Goal: Obtain resource: Obtain resource

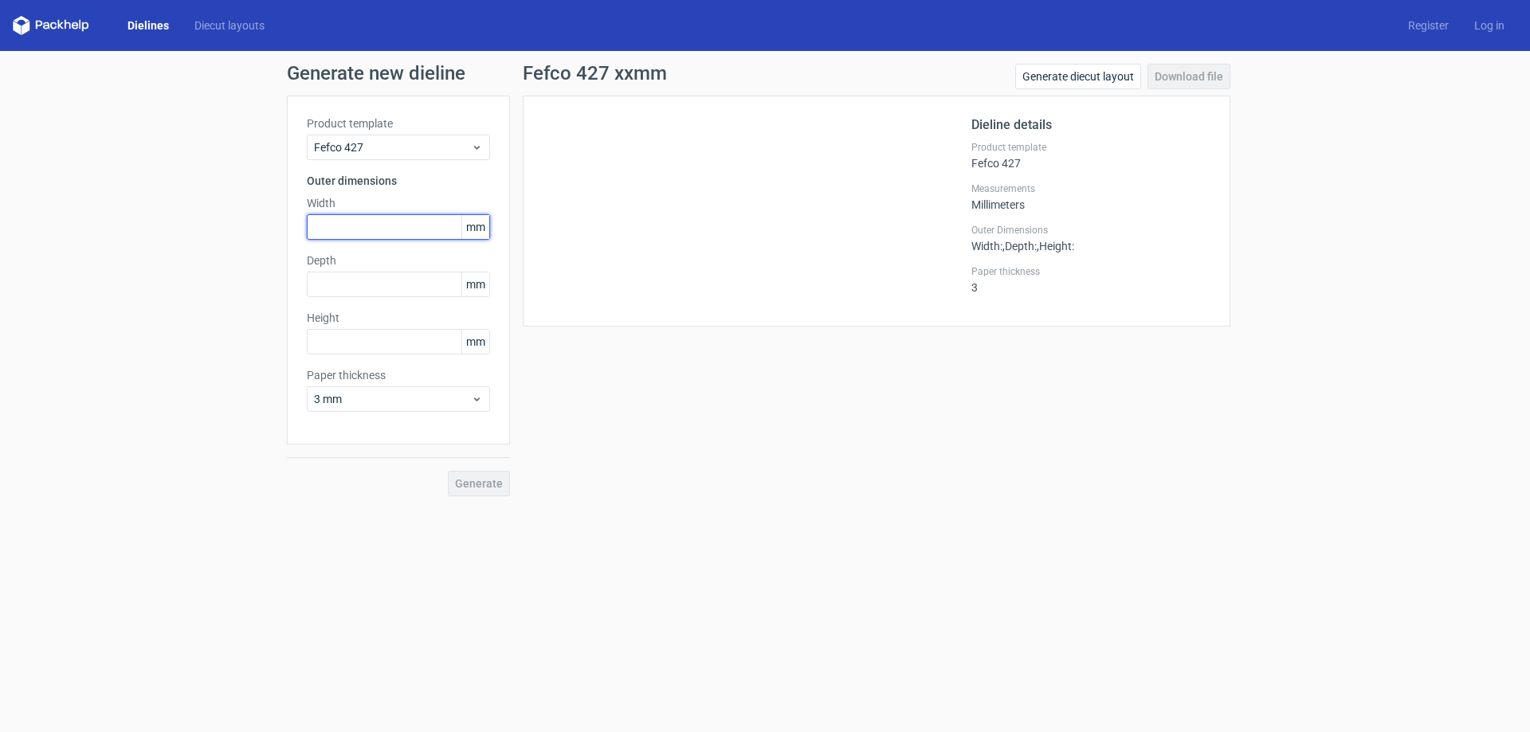
click at [351, 230] on input "text" at bounding box center [398, 226] width 183 height 25
type input "66"
click at [347, 288] on input "text" at bounding box center [398, 284] width 183 height 25
type input "28"
drag, startPoint x: 377, startPoint y: 350, endPoint x: 361, endPoint y: 343, distance: 17.2
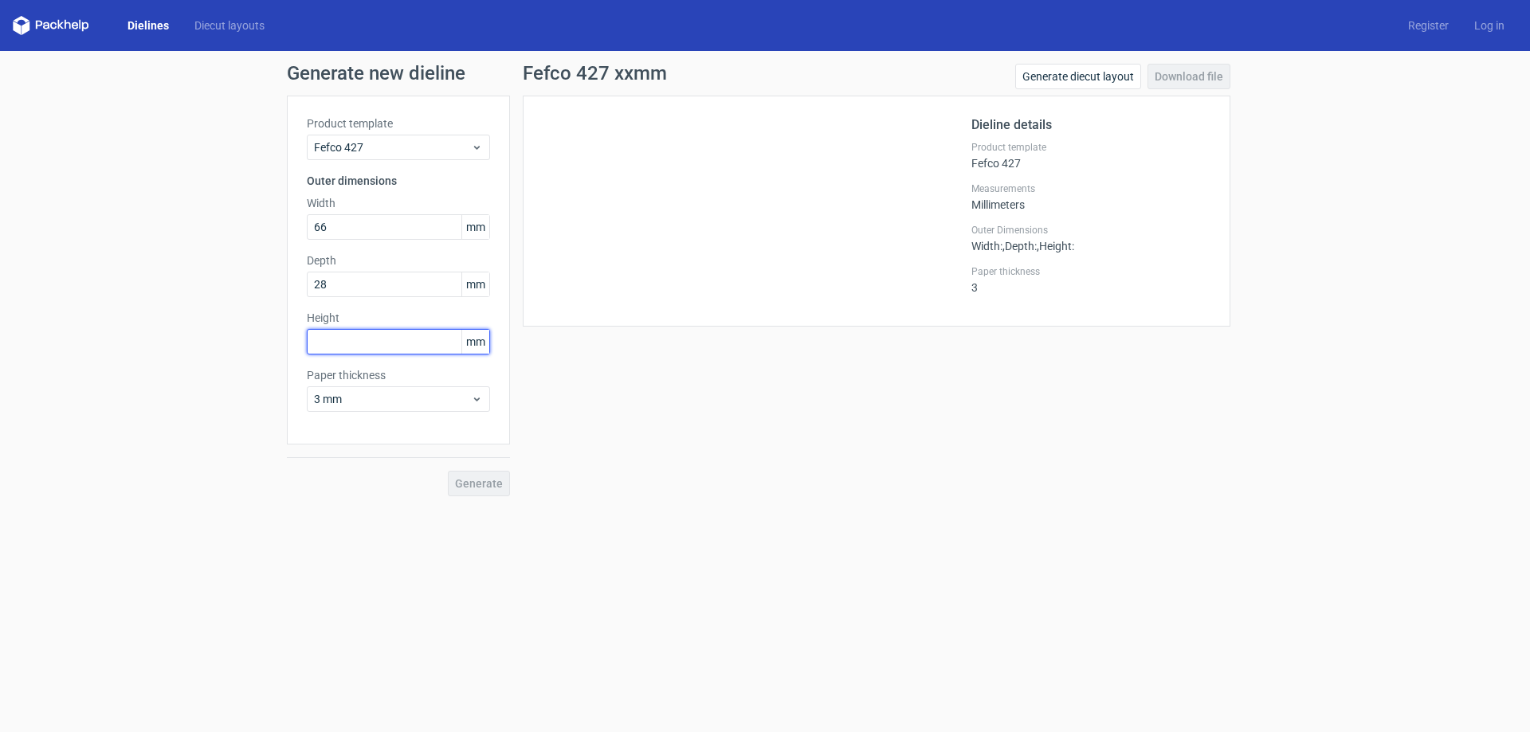
click at [363, 345] on input "text" at bounding box center [398, 341] width 183 height 25
type input "312"
click at [368, 393] on span "3 mm" at bounding box center [392, 399] width 157 height 16
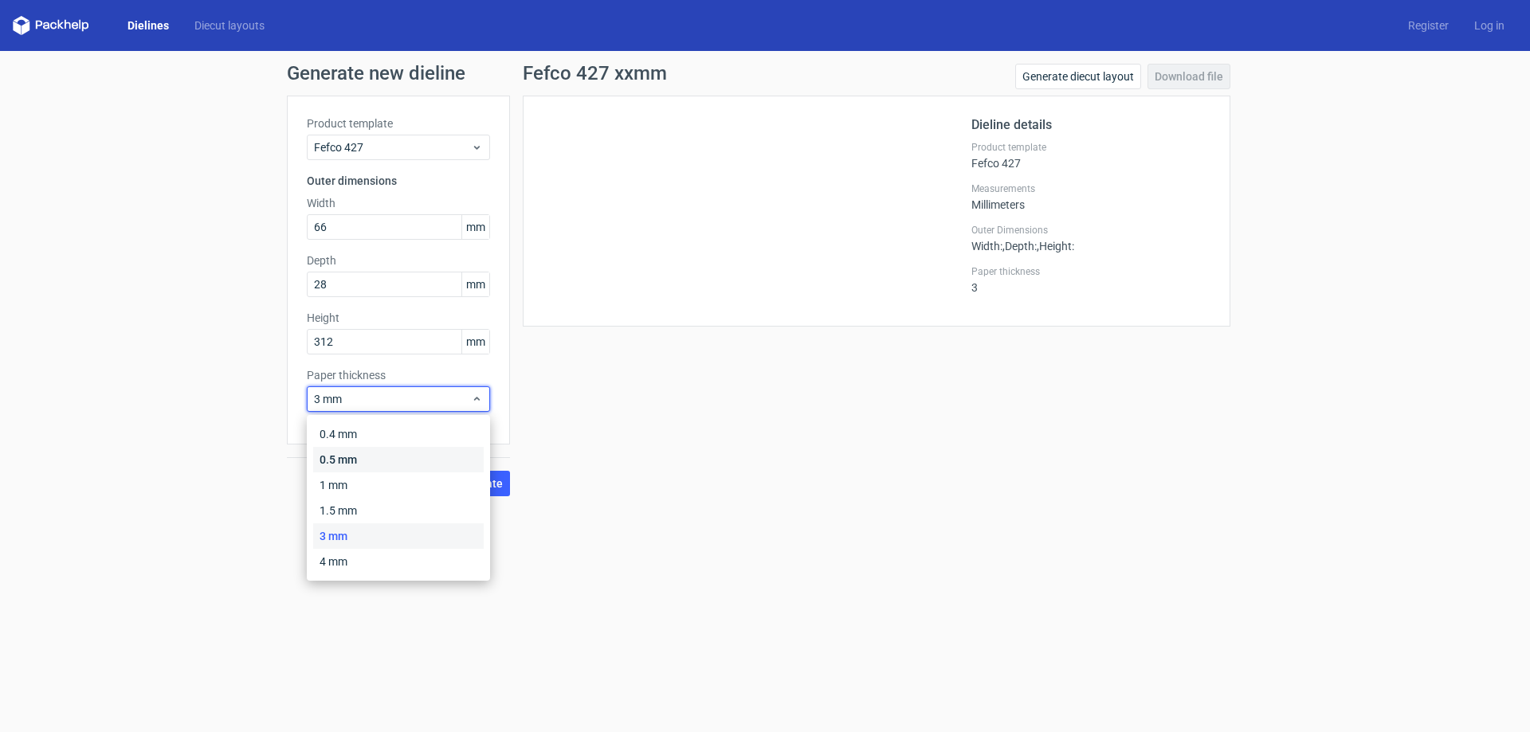
click at [351, 463] on div "0.5 mm" at bounding box center [398, 459] width 170 height 25
click at [371, 398] on span "0.5 mm" at bounding box center [392, 399] width 157 height 16
click at [338, 433] on div "0.4 mm" at bounding box center [398, 433] width 170 height 25
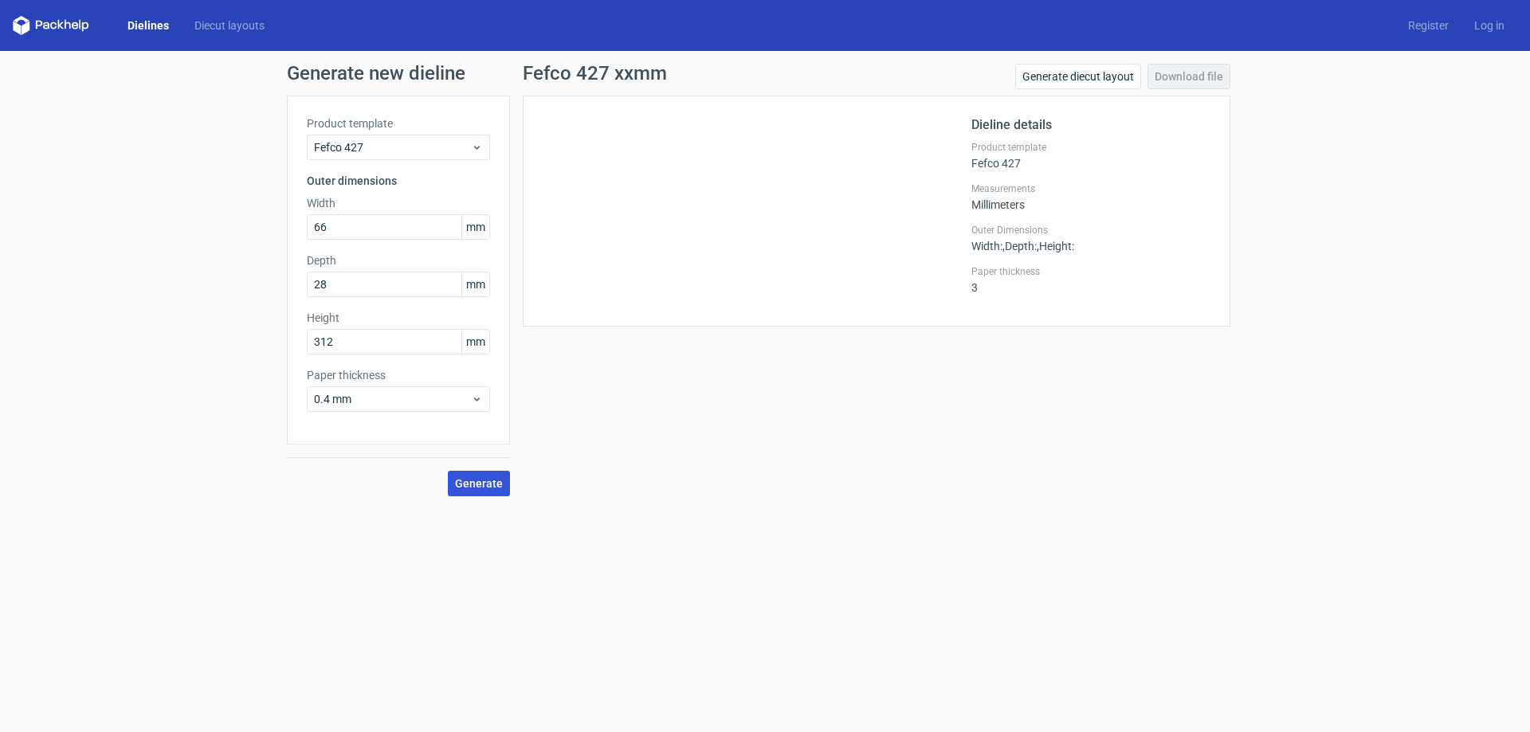
click at [488, 484] on span "Generate" at bounding box center [479, 483] width 48 height 11
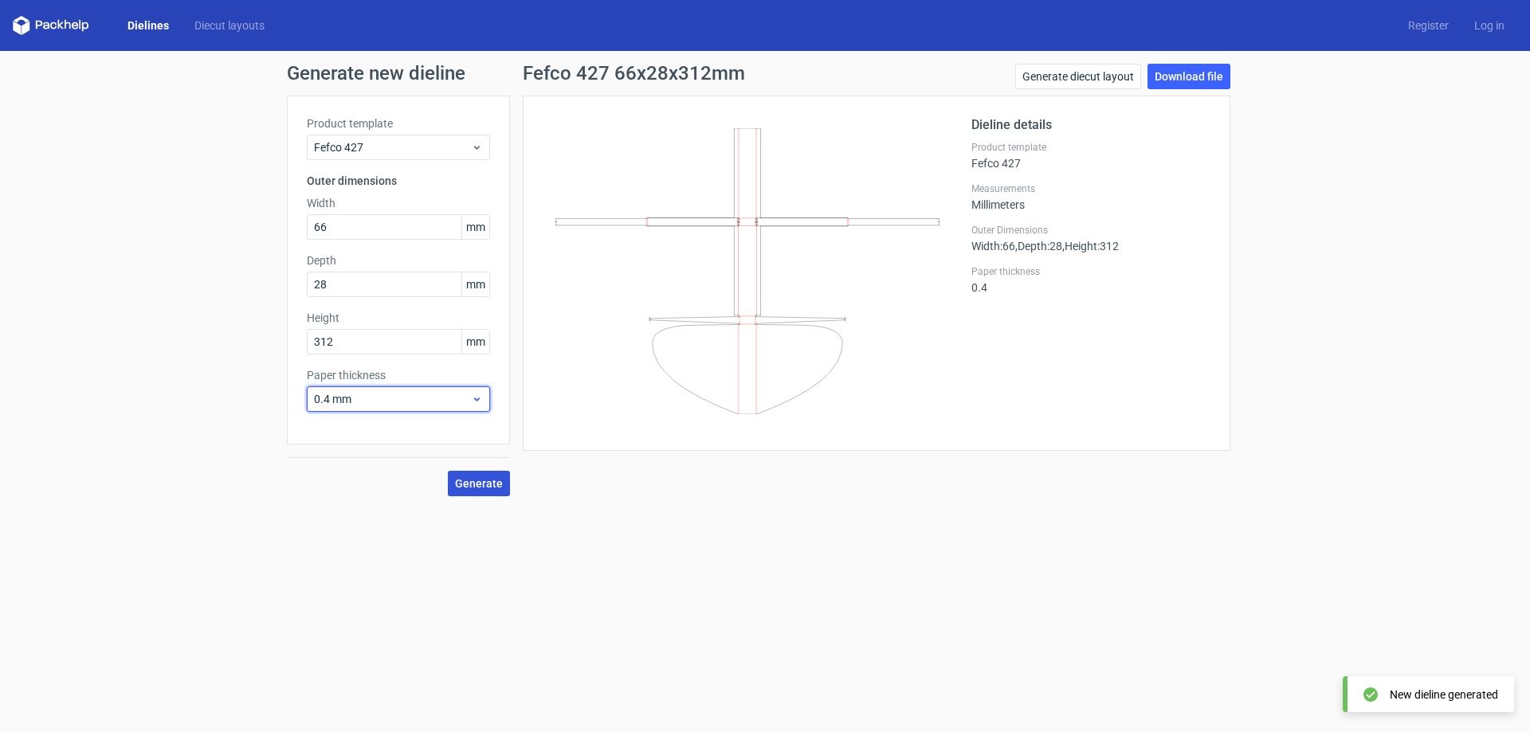
click at [402, 403] on span "0.4 mm" at bounding box center [392, 399] width 157 height 16
click at [357, 452] on div "0.5 mm" at bounding box center [398, 459] width 170 height 25
click at [406, 144] on span "Fefco 427" at bounding box center [392, 147] width 157 height 16
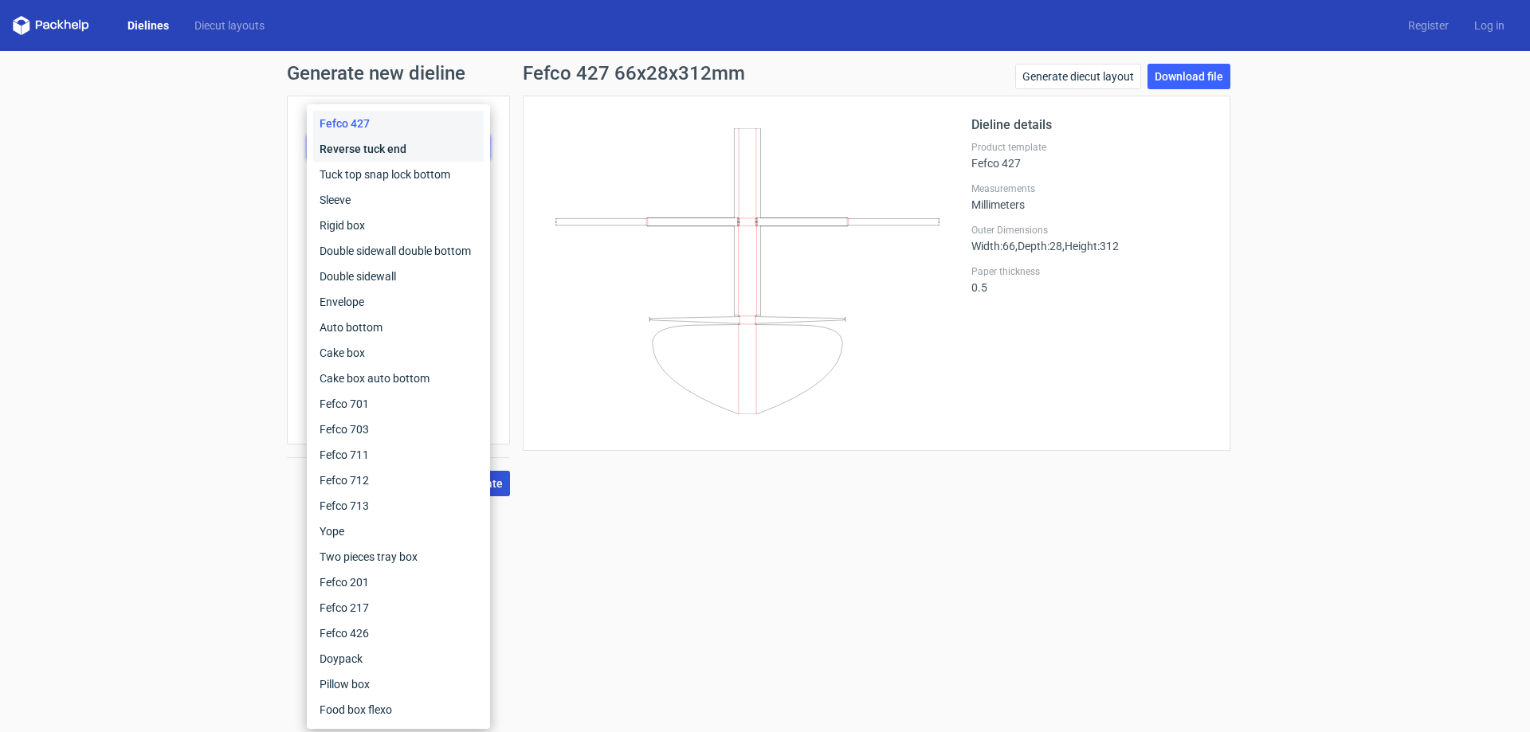
click at [357, 153] on div "Reverse tuck end" at bounding box center [398, 148] width 170 height 25
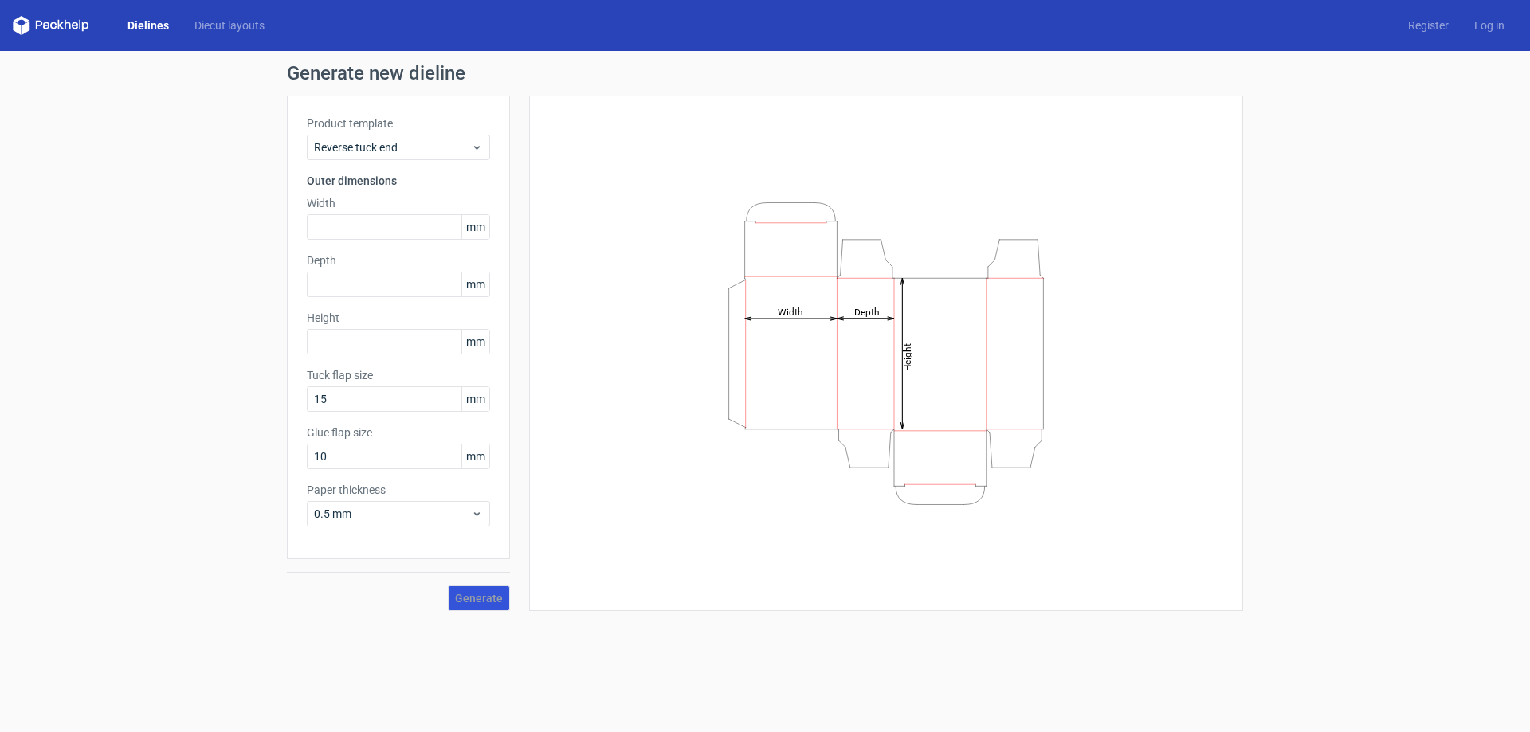
click at [1362, 223] on div "Generate new dieline Product template Reverse tuck end Outer dimensions Width m…" at bounding box center [765, 337] width 1530 height 573
click at [415, 397] on input "15" at bounding box center [398, 398] width 183 height 25
click at [351, 343] on input "text" at bounding box center [398, 341] width 183 height 25
click at [343, 233] on input "text" at bounding box center [398, 226] width 183 height 25
type input "66"
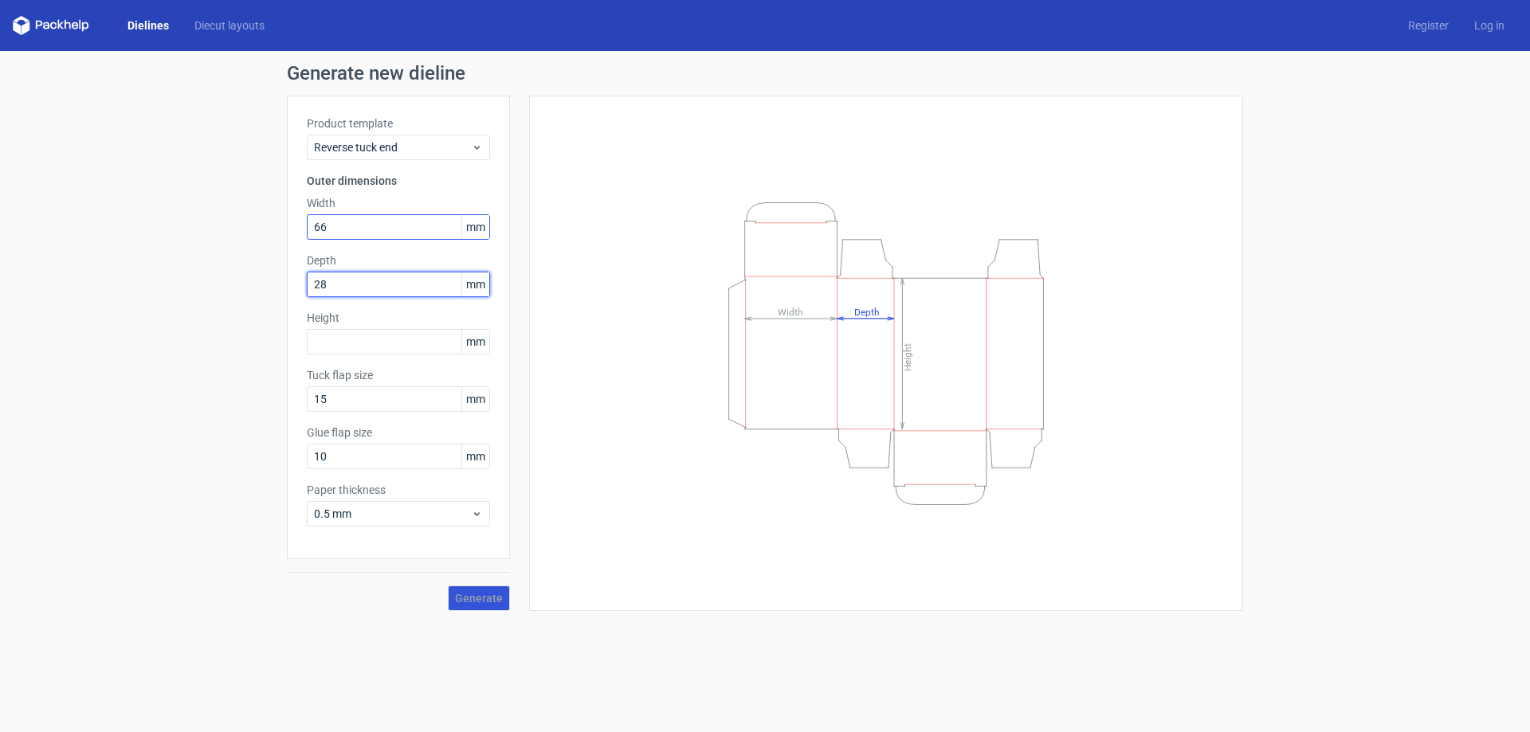
type input "28"
type input "312"
click at [484, 597] on span "Generate" at bounding box center [479, 598] width 48 height 11
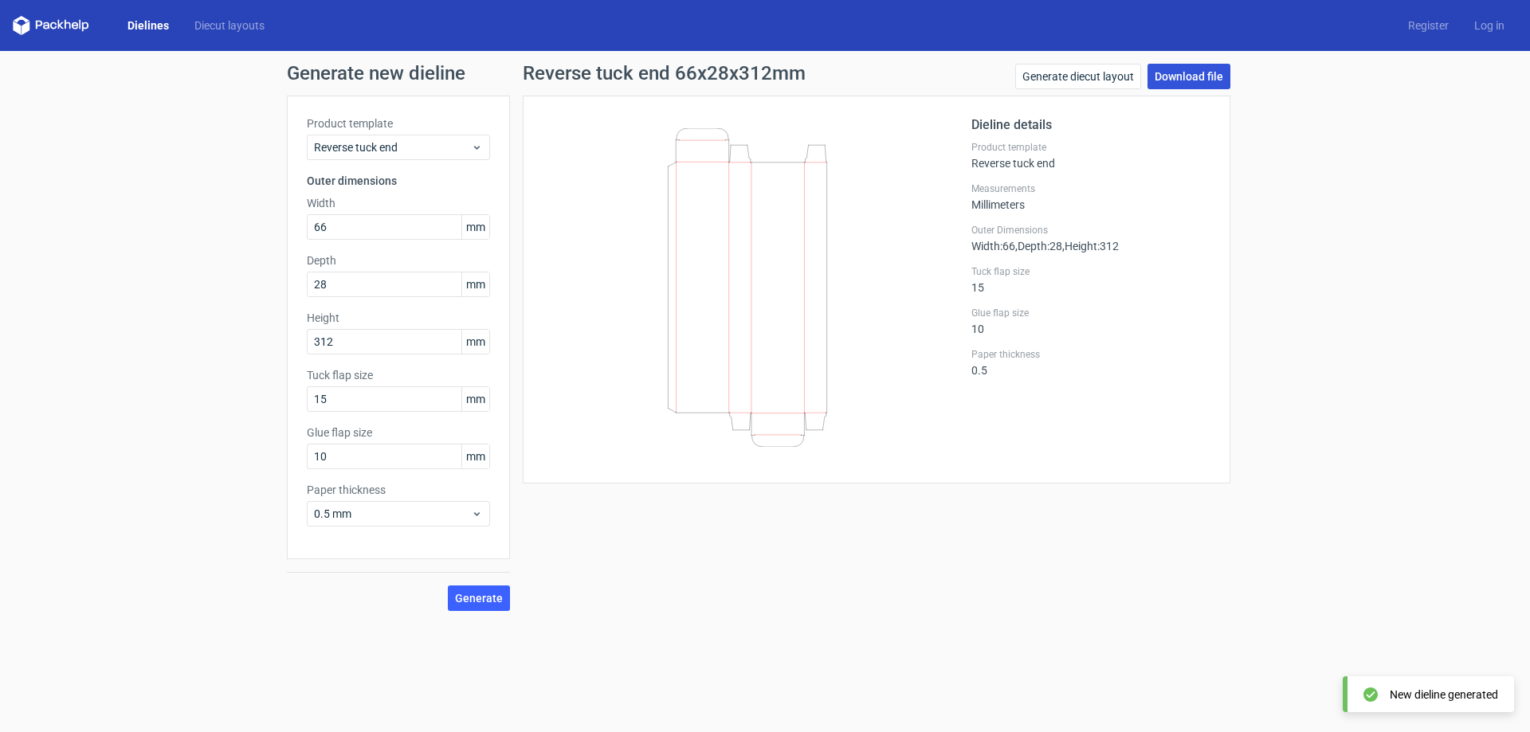
click at [1186, 83] on link "Download file" at bounding box center [1188, 76] width 83 height 25
click at [226, 20] on link "Diecut layouts" at bounding box center [230, 26] width 96 height 16
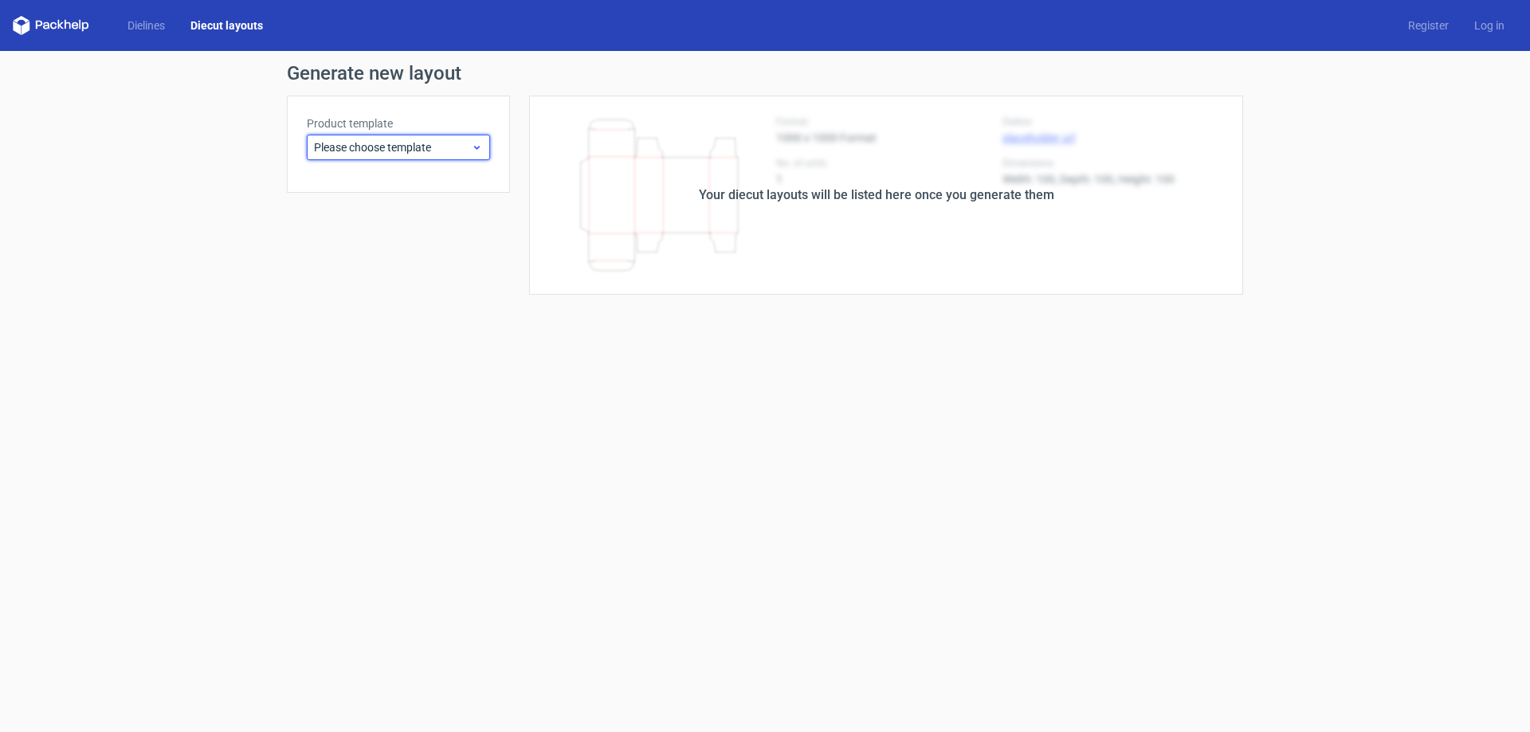
click at [427, 152] on span "Please choose template" at bounding box center [392, 147] width 157 height 16
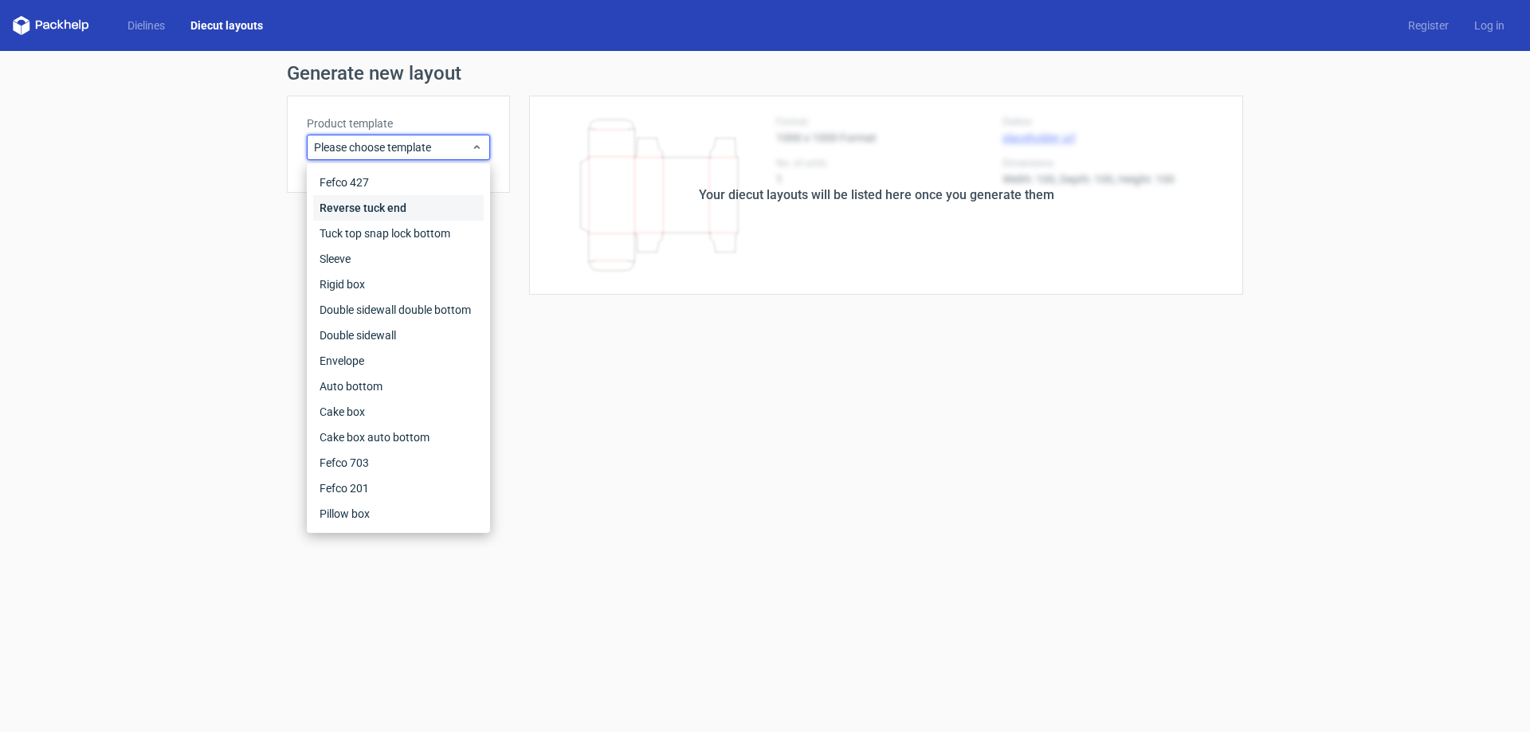
click at [396, 199] on div "Reverse tuck end" at bounding box center [398, 207] width 170 height 25
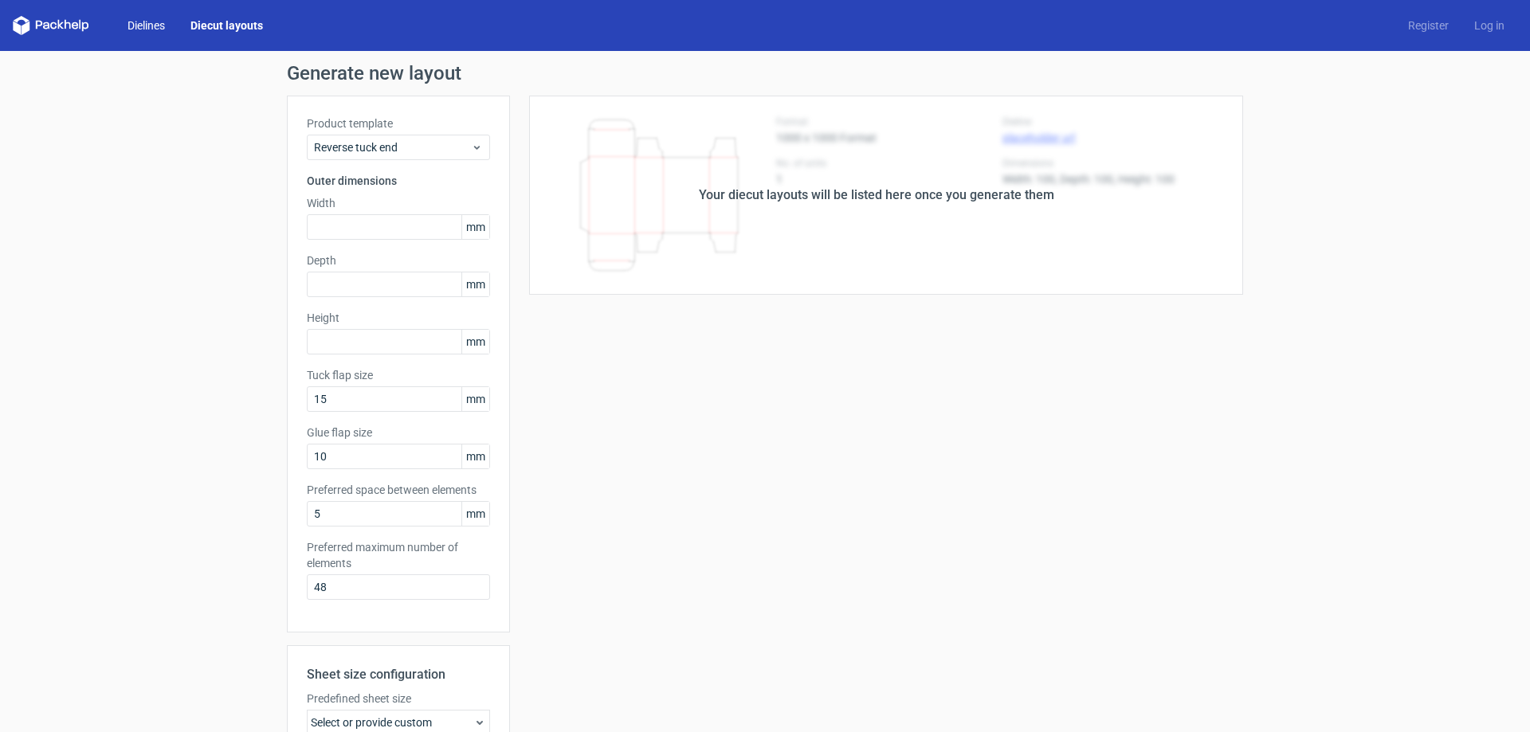
click at [153, 25] on link "Dielines" at bounding box center [146, 26] width 63 height 16
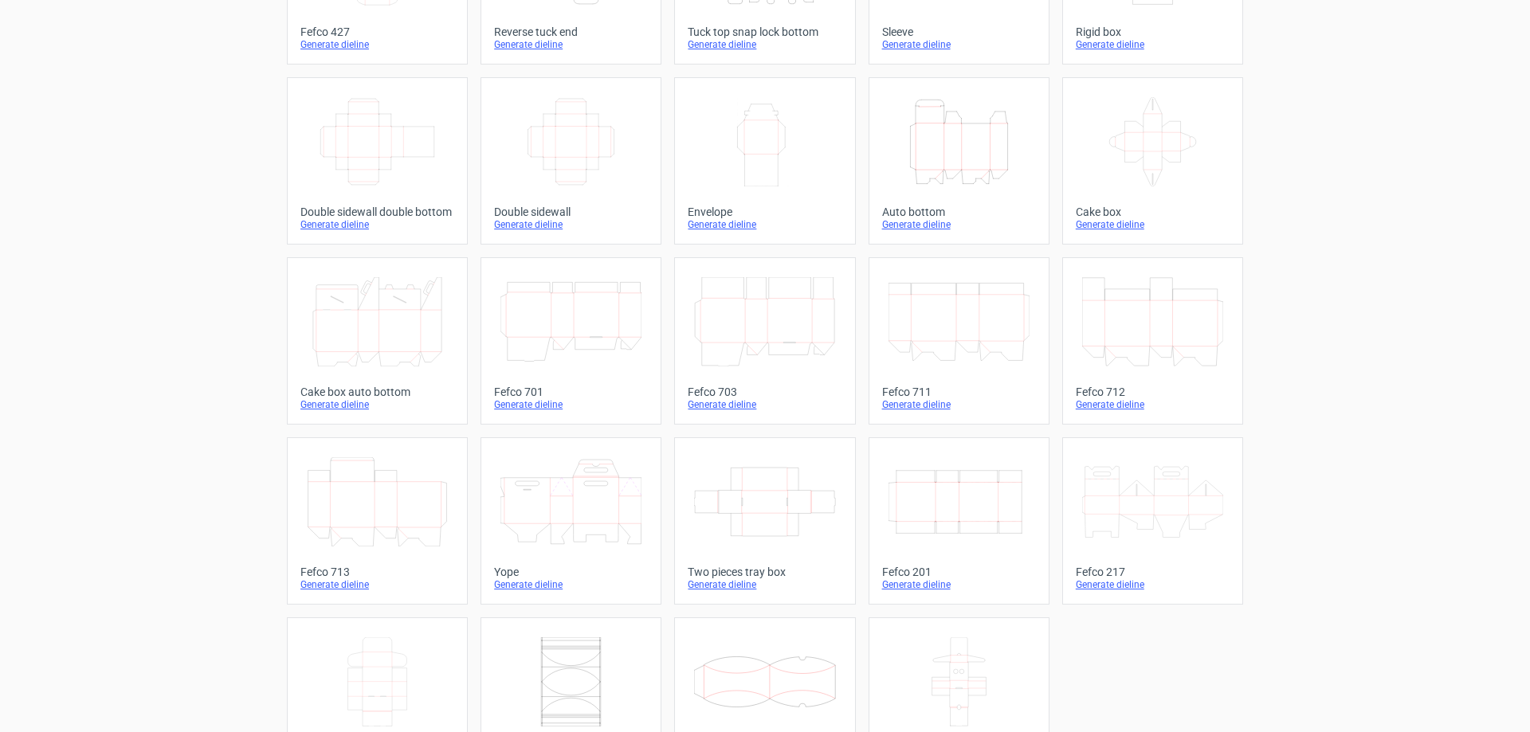
scroll to position [264, 0]
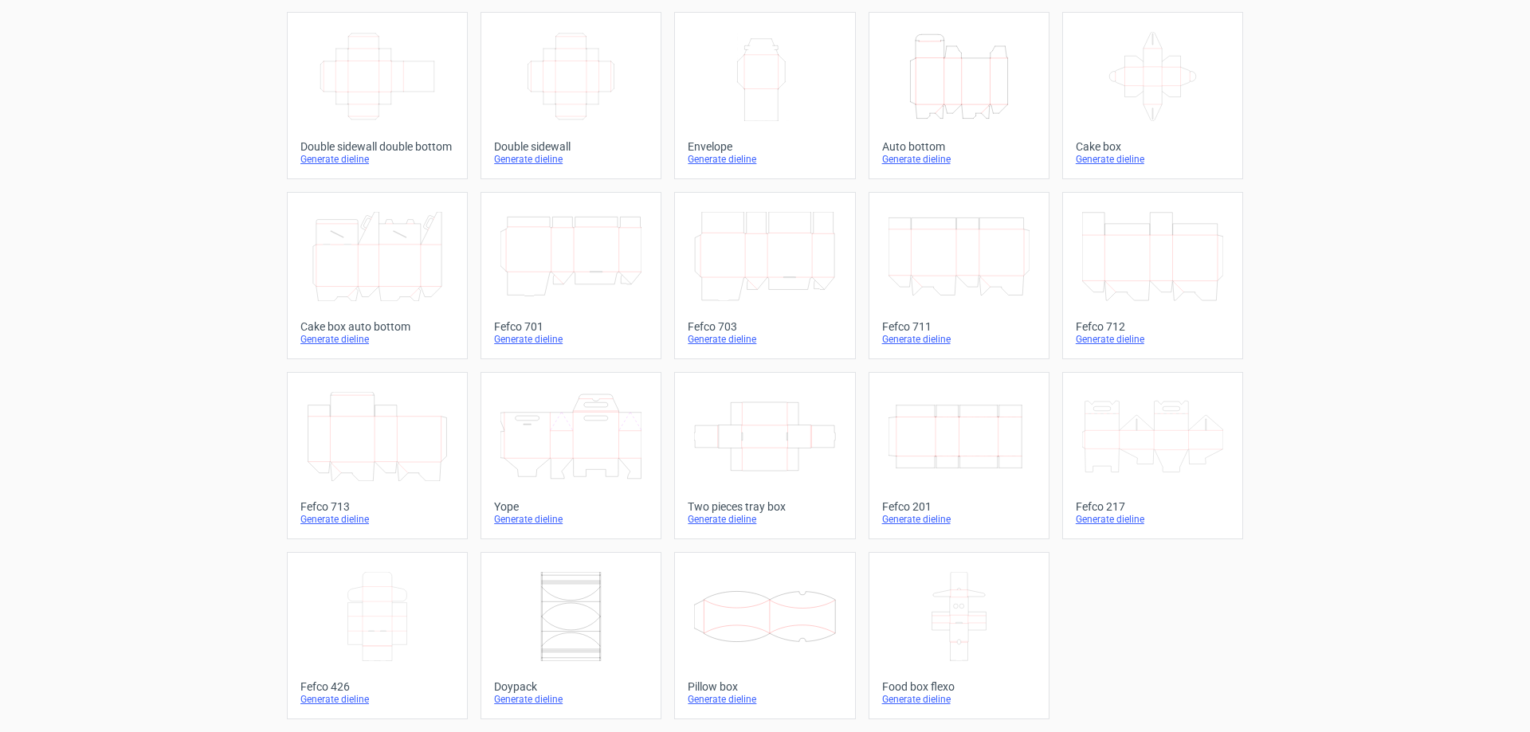
click at [391, 625] on icon at bounding box center [377, 616] width 141 height 89
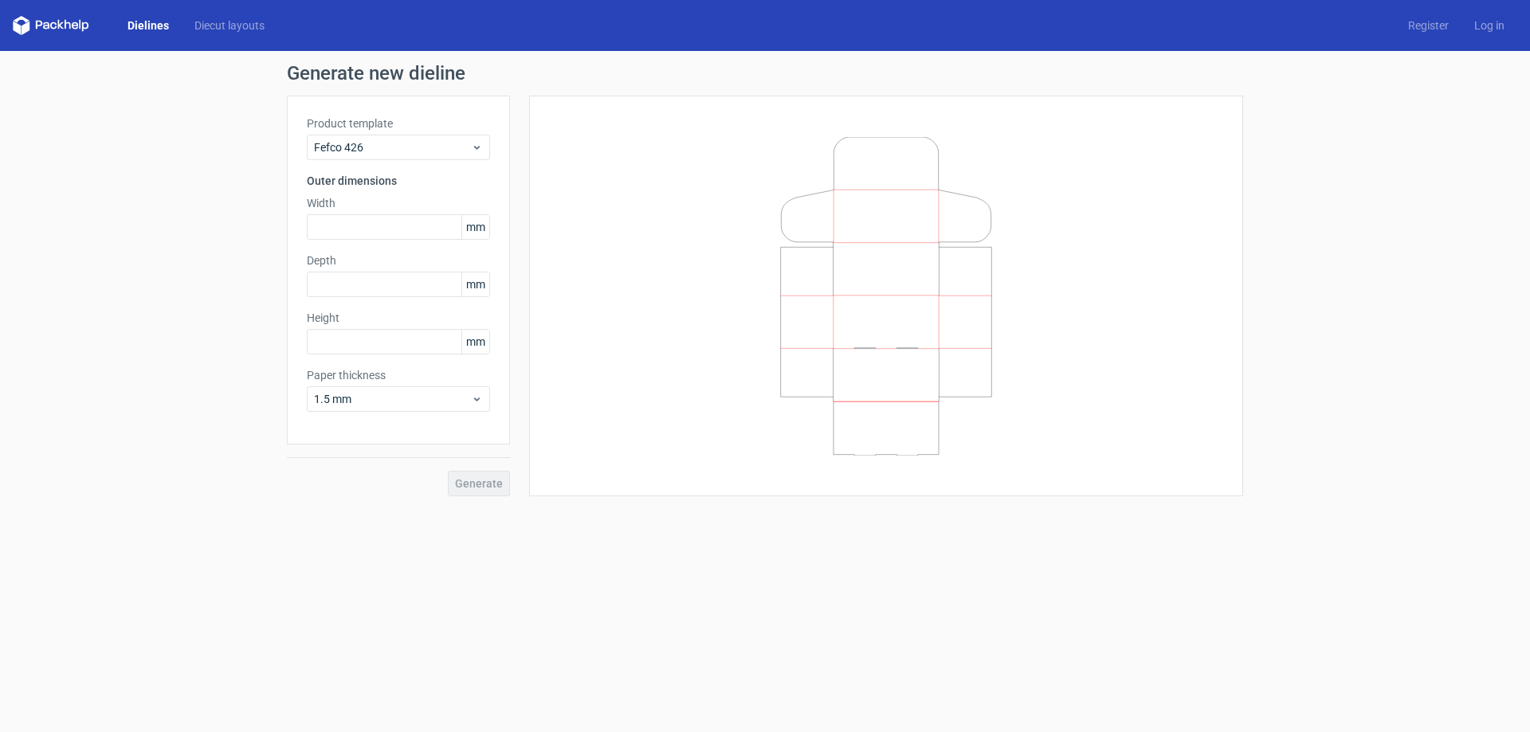
click at [708, 316] on icon at bounding box center [886, 296] width 478 height 319
